Goal: Check status: Check status

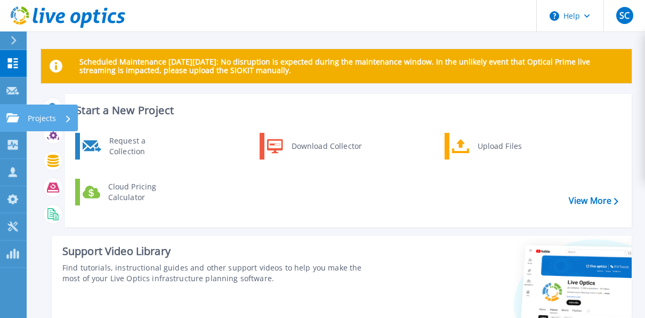
click at [12, 118] on icon at bounding box center [12, 117] width 13 height 9
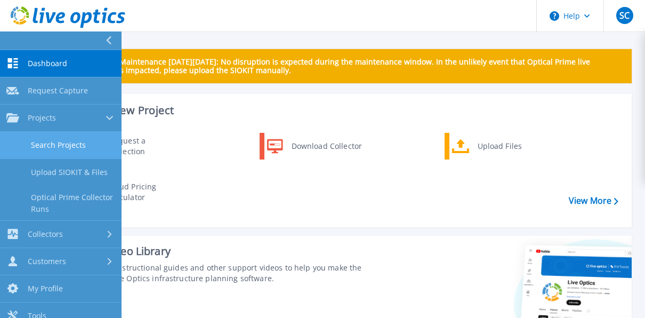
click at [66, 144] on link "Search Projects" at bounding box center [60, 145] width 121 height 27
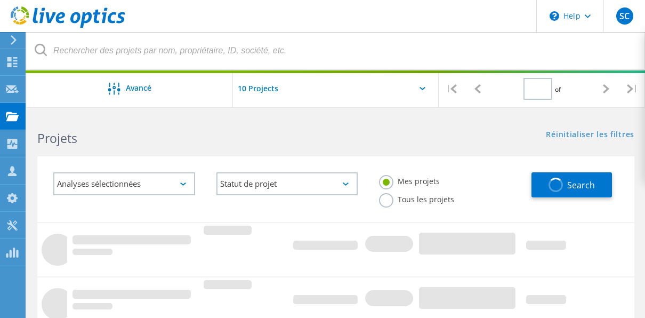
type input "1"
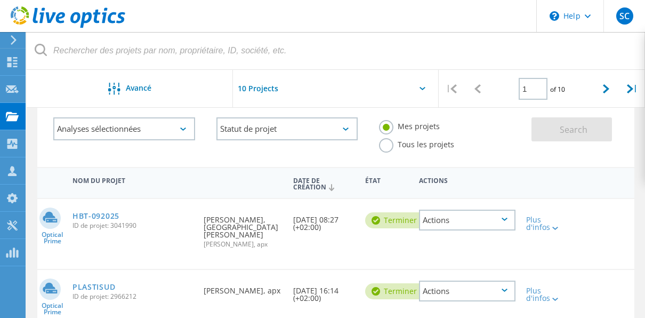
scroll to position [48, 0]
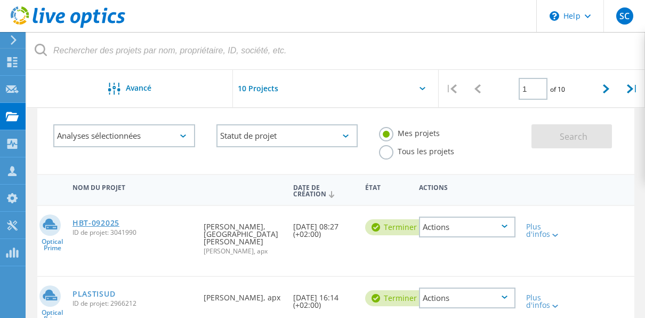
click at [99, 221] on link "HBT-092025" at bounding box center [95, 222] width 47 height 7
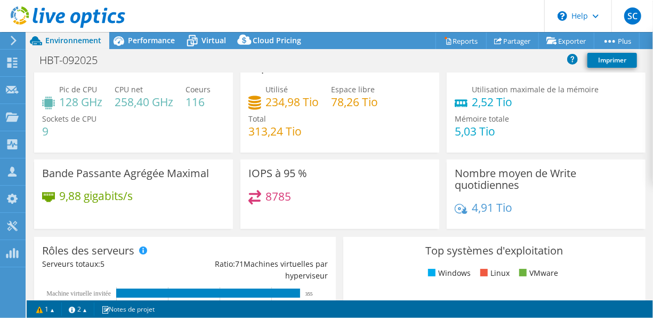
scroll to position [6, 0]
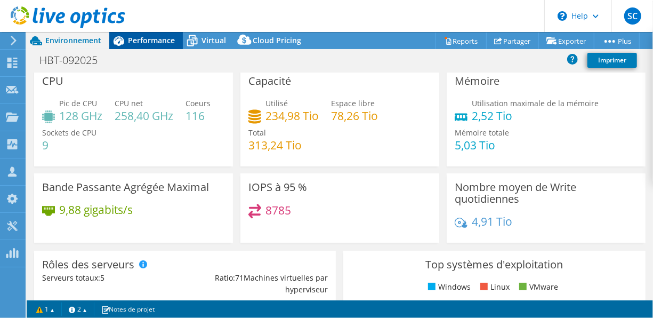
click at [156, 36] on span "Performance" at bounding box center [151, 40] width 47 height 10
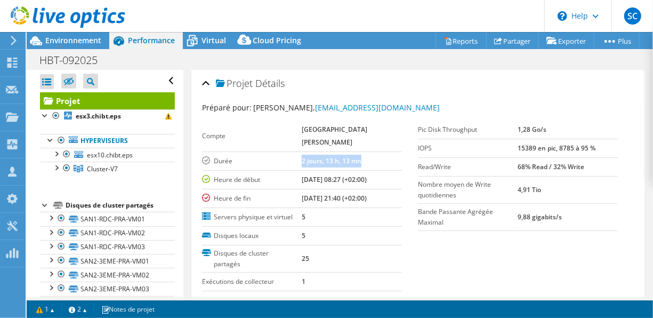
drag, startPoint x: 362, startPoint y: 171, endPoint x: 298, endPoint y: 163, distance: 64.9
click at [298, 163] on tr "Durée 2 jours, 13 h, 13 mn" at bounding box center [302, 160] width 200 height 19
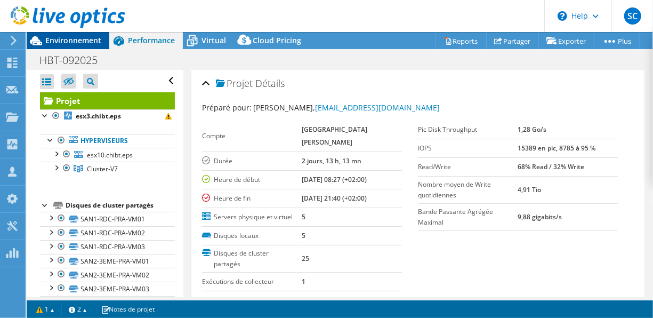
click at [61, 39] on span "Environnement" at bounding box center [73, 40] width 56 height 10
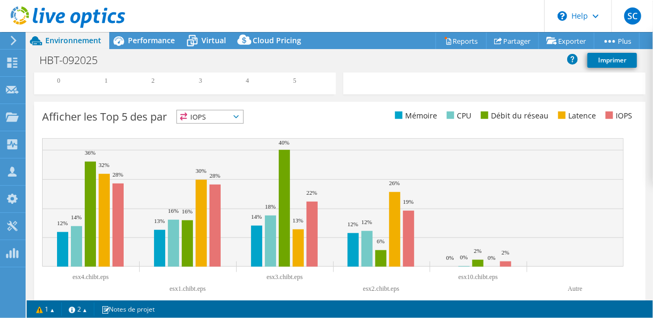
scroll to position [417, 0]
click at [202, 270] on rect at bounding box center [332, 218] width 581 height 160
